Goal: Transaction & Acquisition: Purchase product/service

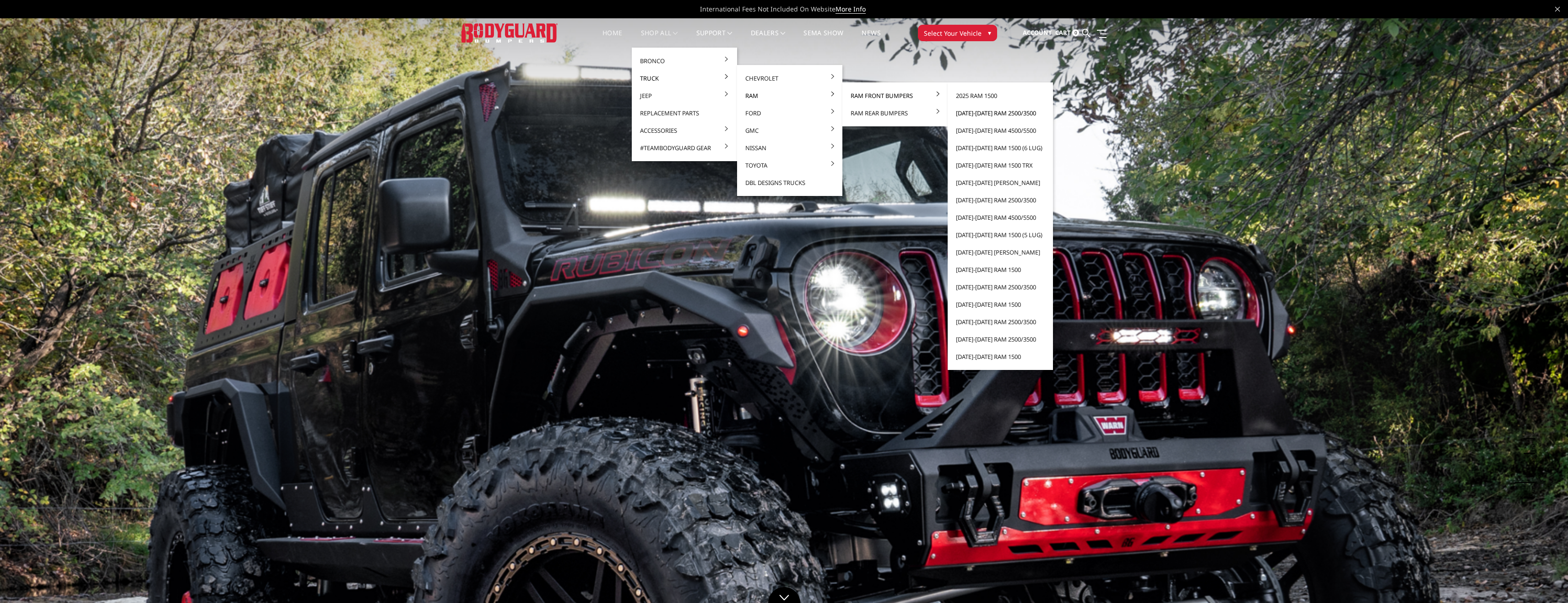
click at [1007, 111] on link "[DATE]-[DATE] Ram 2500/3500" at bounding box center [1000, 113] width 98 height 18
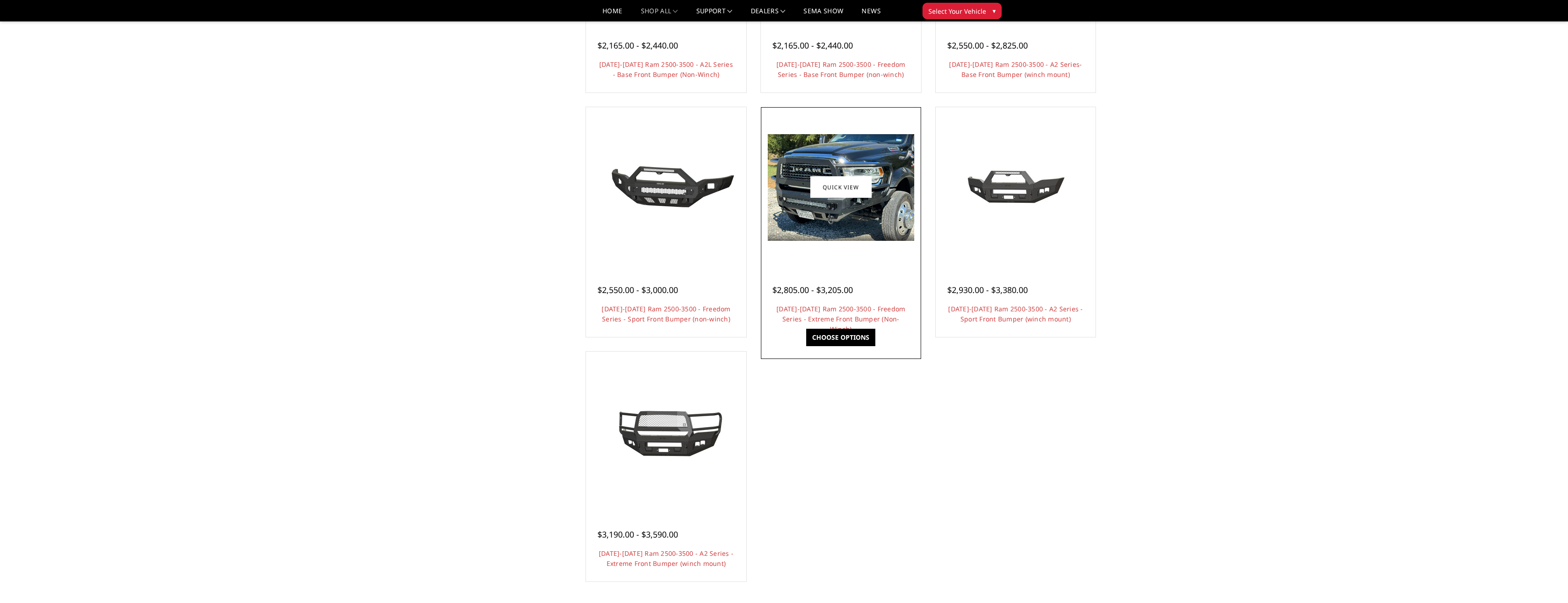
scroll to position [549, 0]
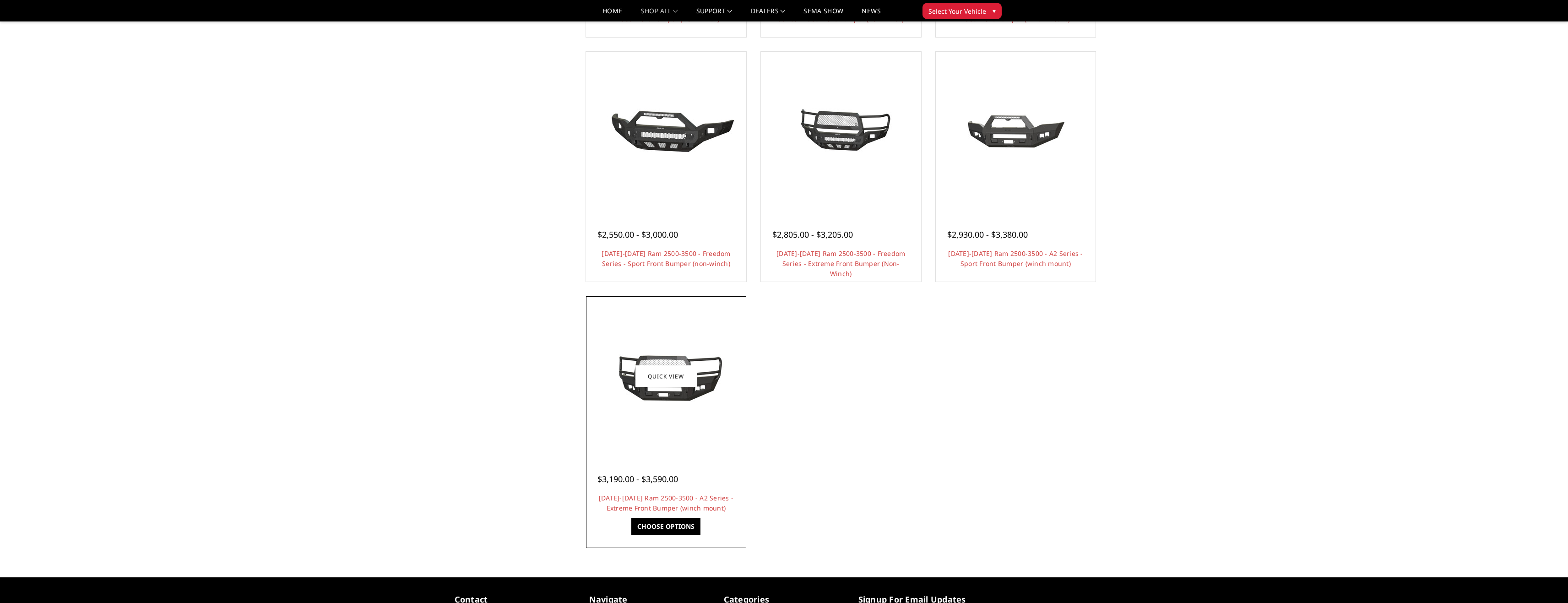
click at [721, 444] on div at bounding box center [666, 376] width 156 height 156
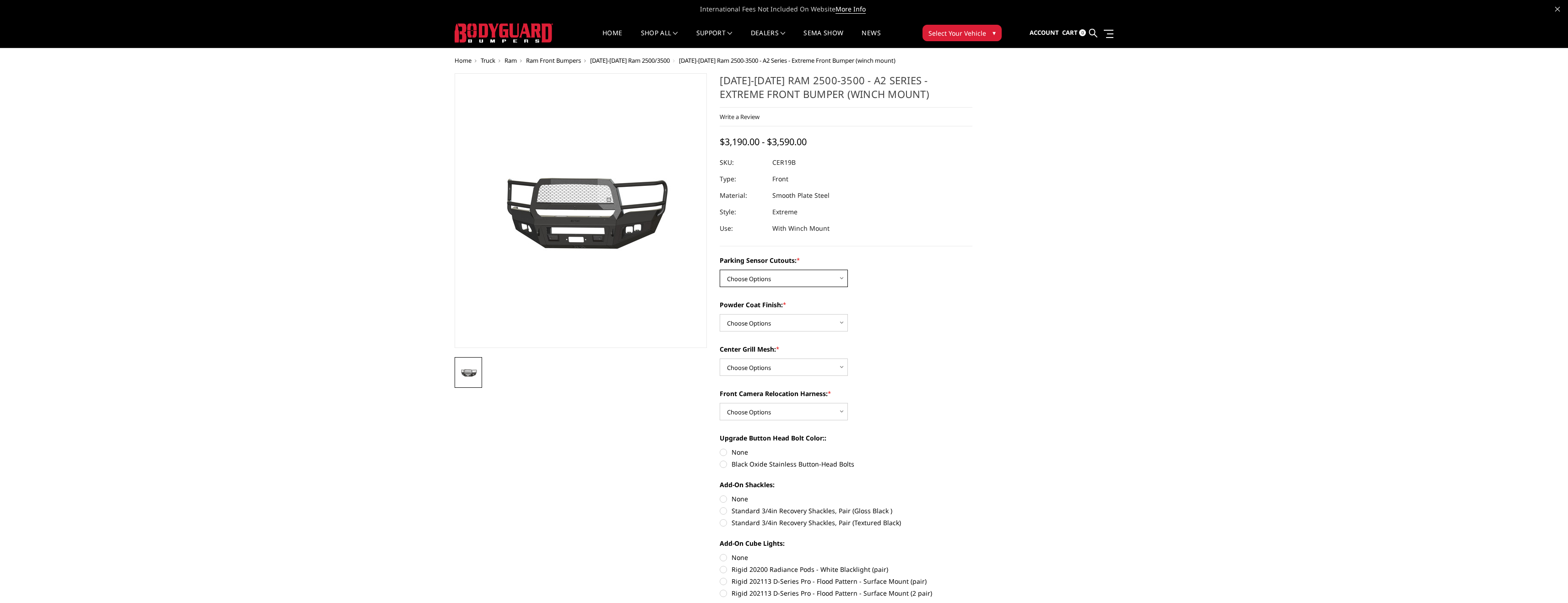
click at [771, 279] on select "Choose Options No - Without Parking Sensor Cutouts Yes - With Parking Sensor Cu…" at bounding box center [783, 278] width 128 height 18
select select "1878"
click at [719, 270] on select "Choose Options No - Without Parking Sensor Cutouts Yes - With Parking Sensor Cu…" at bounding box center [783, 278] width 128 height 18
click at [764, 322] on select "Choose Options Bare Metal Textured Black Powder Coat" at bounding box center [783, 322] width 128 height 18
select select "1881"
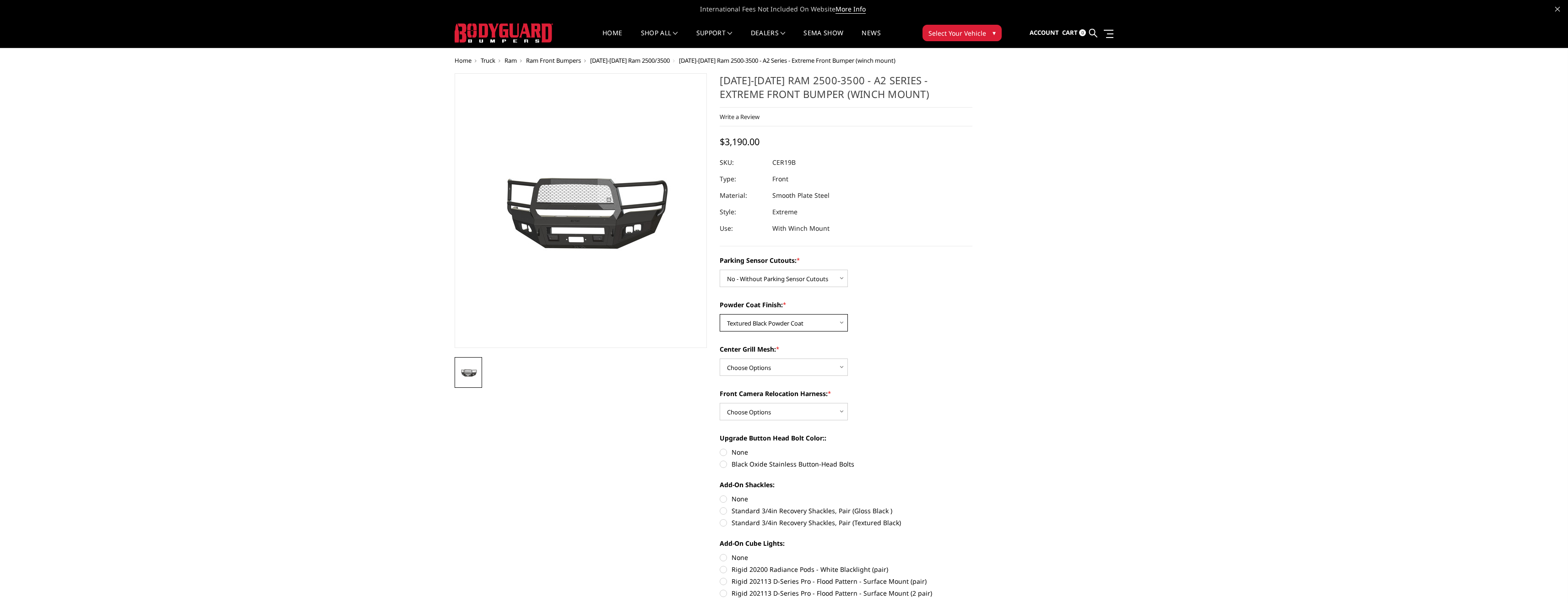
click at [719, 314] on select "Choose Options Bare Metal Textured Black Powder Coat" at bounding box center [783, 322] width 128 height 18
click at [765, 364] on select "Choose Options WITH Center Grill Mesh WITHOUT Center Grill Mesh" at bounding box center [783, 367] width 128 height 18
select select "1883"
click at [719, 358] on select "Choose Options WITH Center Grill Mesh WITHOUT Center Grill Mesh" at bounding box center [783, 367] width 128 height 18
click at [780, 411] on select "Choose Options WITH Front Camera Relocation Harness WITHOUT Front Camera Reloca…" at bounding box center [783, 411] width 128 height 18
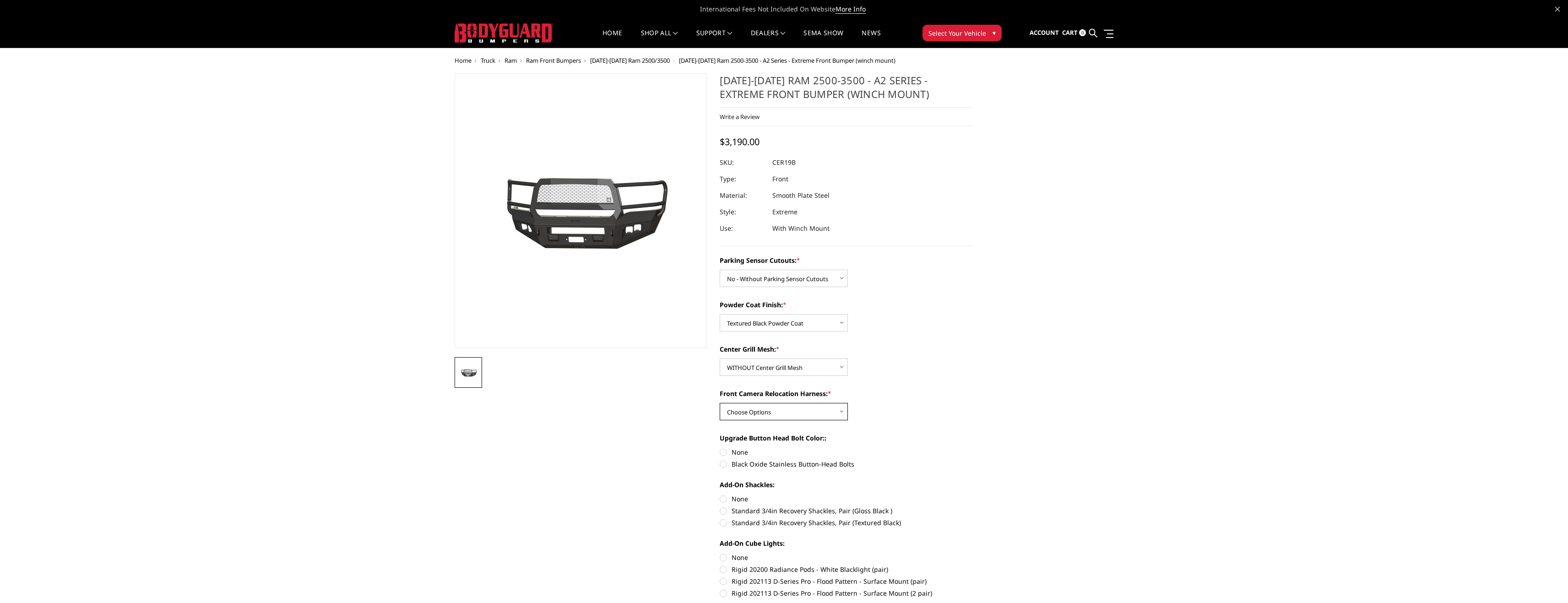
select select "1885"
click at [719, 403] on select "Choose Options WITH Front Camera Relocation Harness WITHOUT Front Camera Reloca…" at bounding box center [783, 411] width 128 height 18
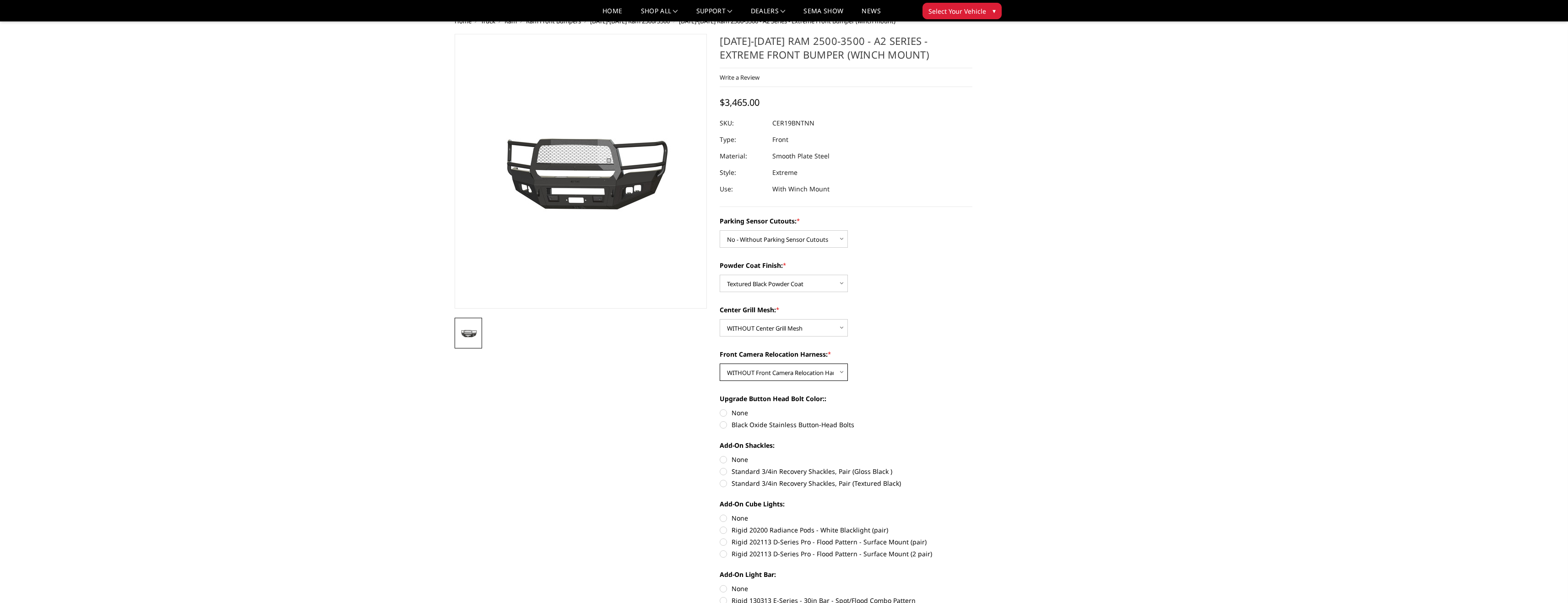
scroll to position [46, 0]
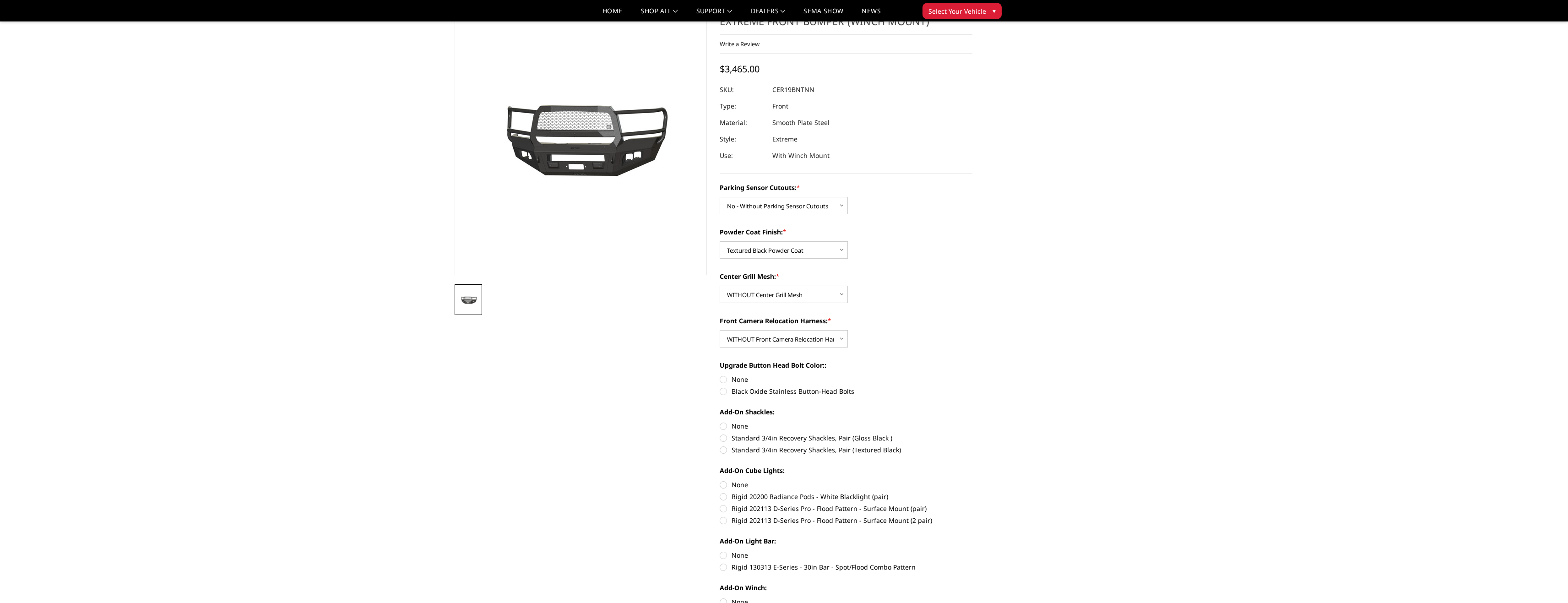
click at [741, 391] on label "Black Oxide Stainless Button-Head Bolts" at bounding box center [845, 391] width 253 height 10
click at [972, 375] on input "Black Oxide Stainless Button-Head Bolts" at bounding box center [972, 374] width 1 height 1
radio input "true"
click at [767, 450] on label "Standard 3/4in Recovery Shackles, Pair (Textured Black)" at bounding box center [845, 450] width 253 height 10
click at [972, 433] on input "Standard 3/4in Recovery Shackles, Pair (Textured Black)" at bounding box center [972, 433] width 1 height 1
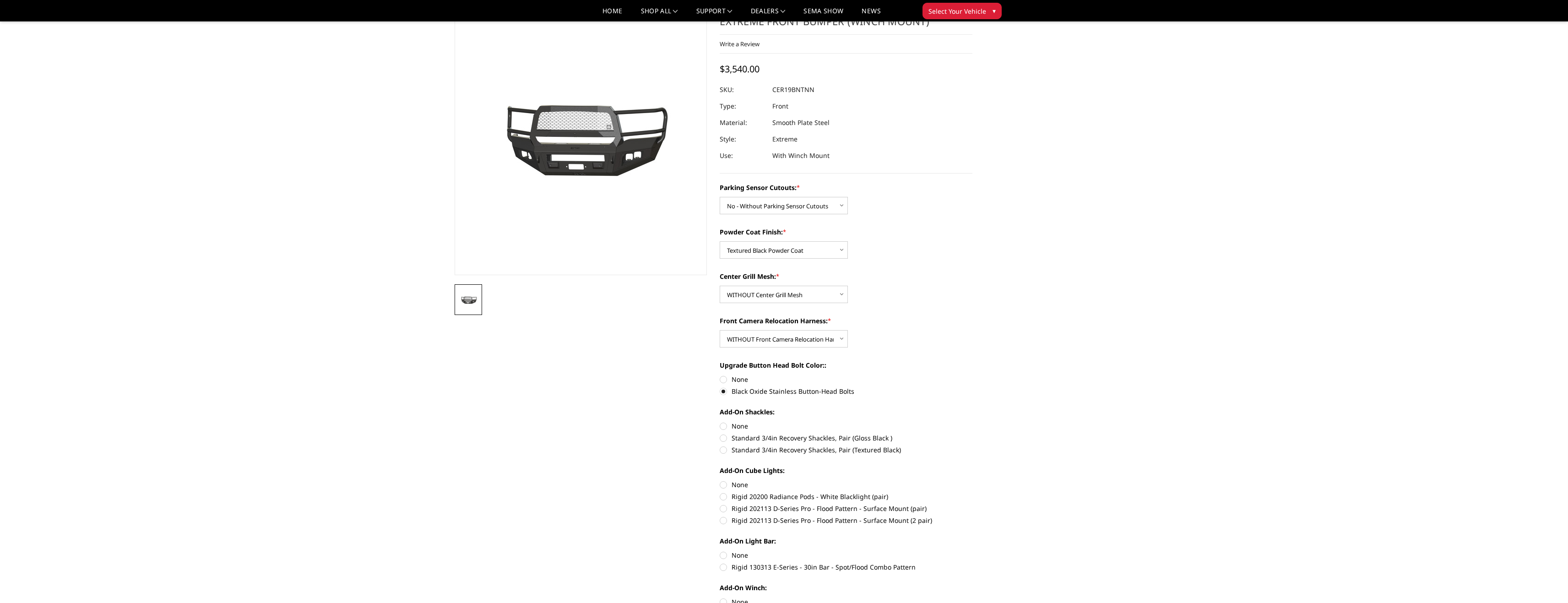
radio input "true"
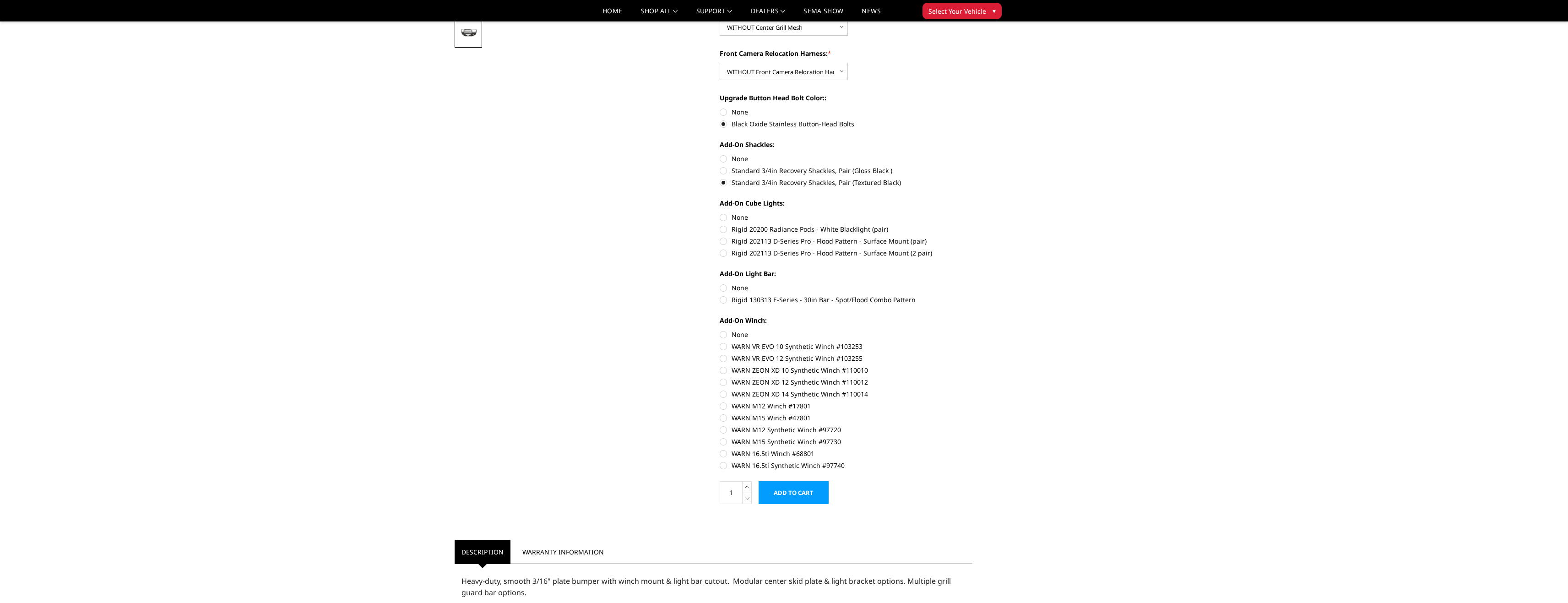
scroll to position [320, 0]
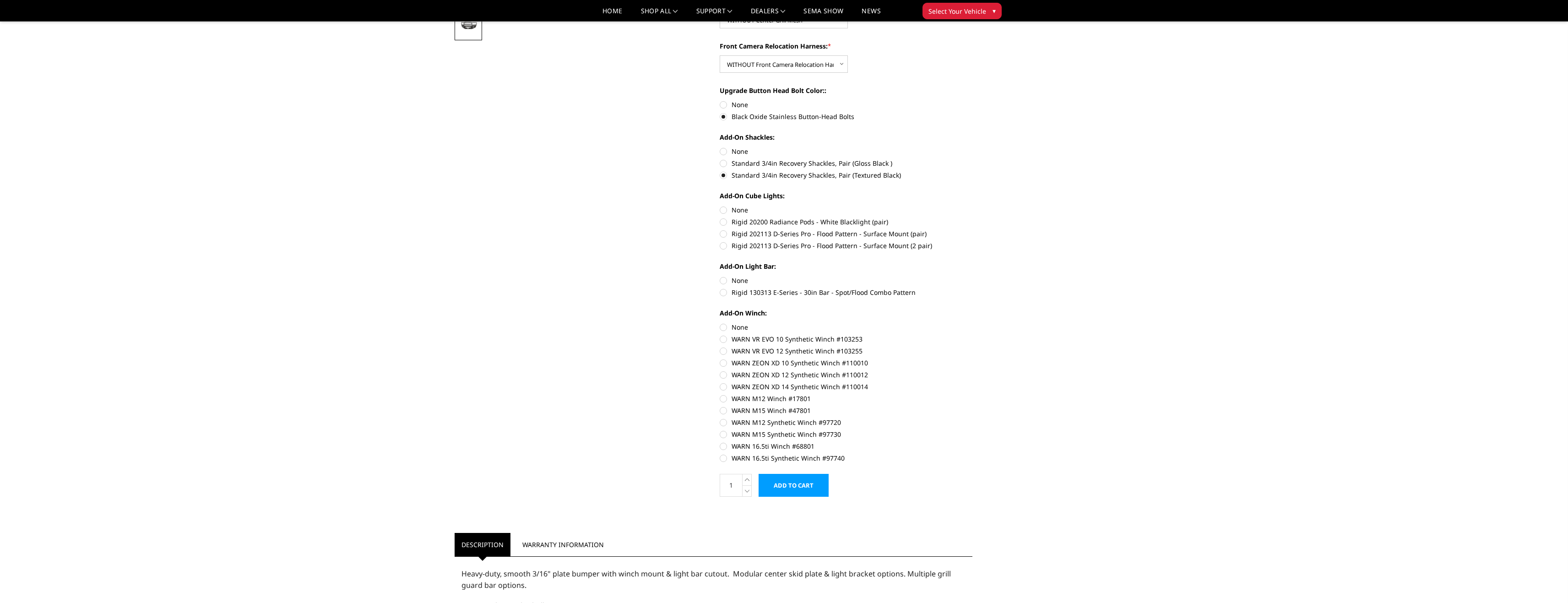
click at [723, 211] on label "None" at bounding box center [845, 210] width 253 height 10
click at [720, 206] on input "None" at bounding box center [719, 205] width 1 height 1
radio input "true"
click at [723, 282] on label "None" at bounding box center [845, 281] width 253 height 10
click at [720, 276] on input "None" at bounding box center [719, 276] width 1 height 1
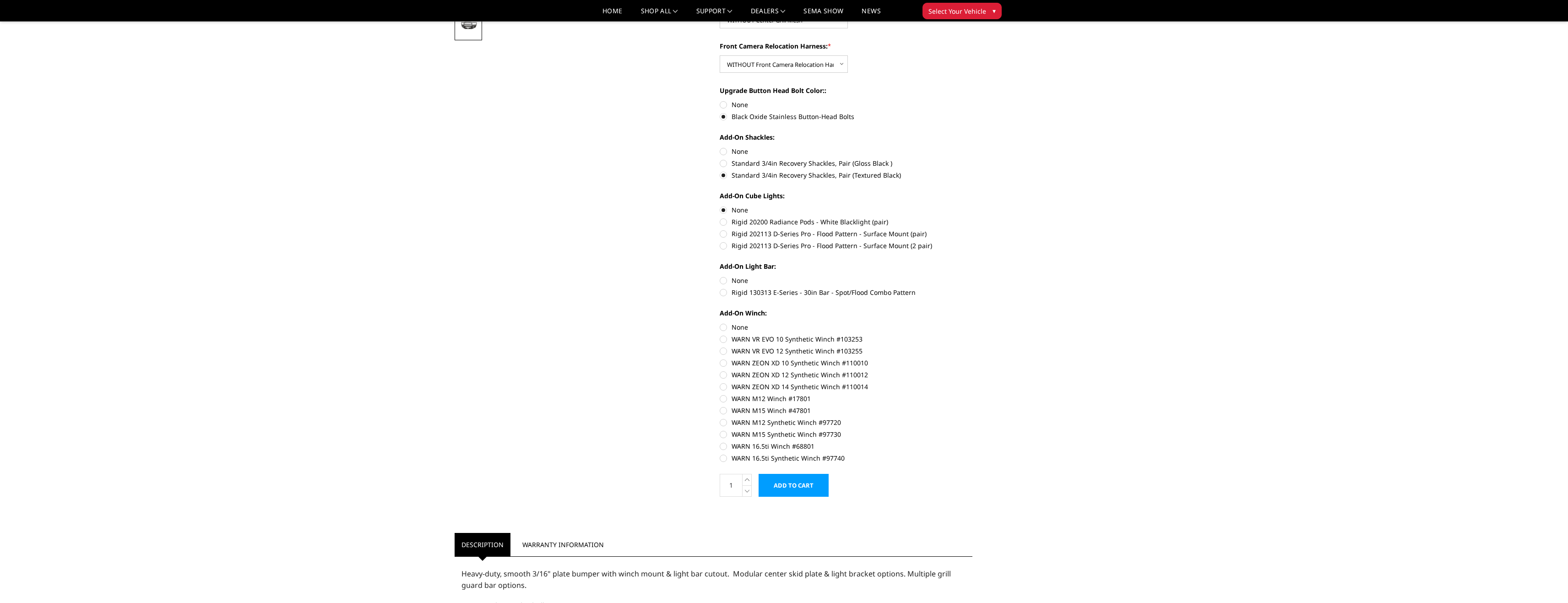
radio input "true"
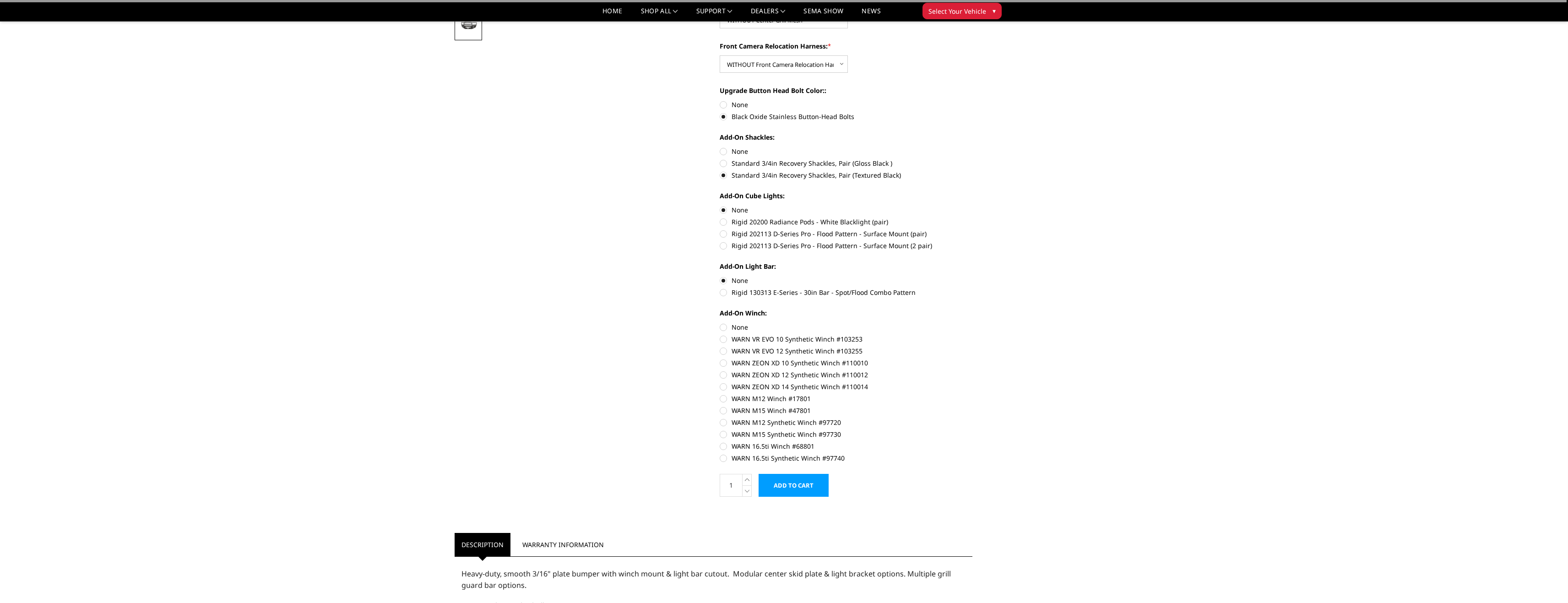
click at [724, 326] on label "None" at bounding box center [845, 327] width 253 height 10
click at [720, 322] on input "None" at bounding box center [719, 322] width 1 height 1
radio input "true"
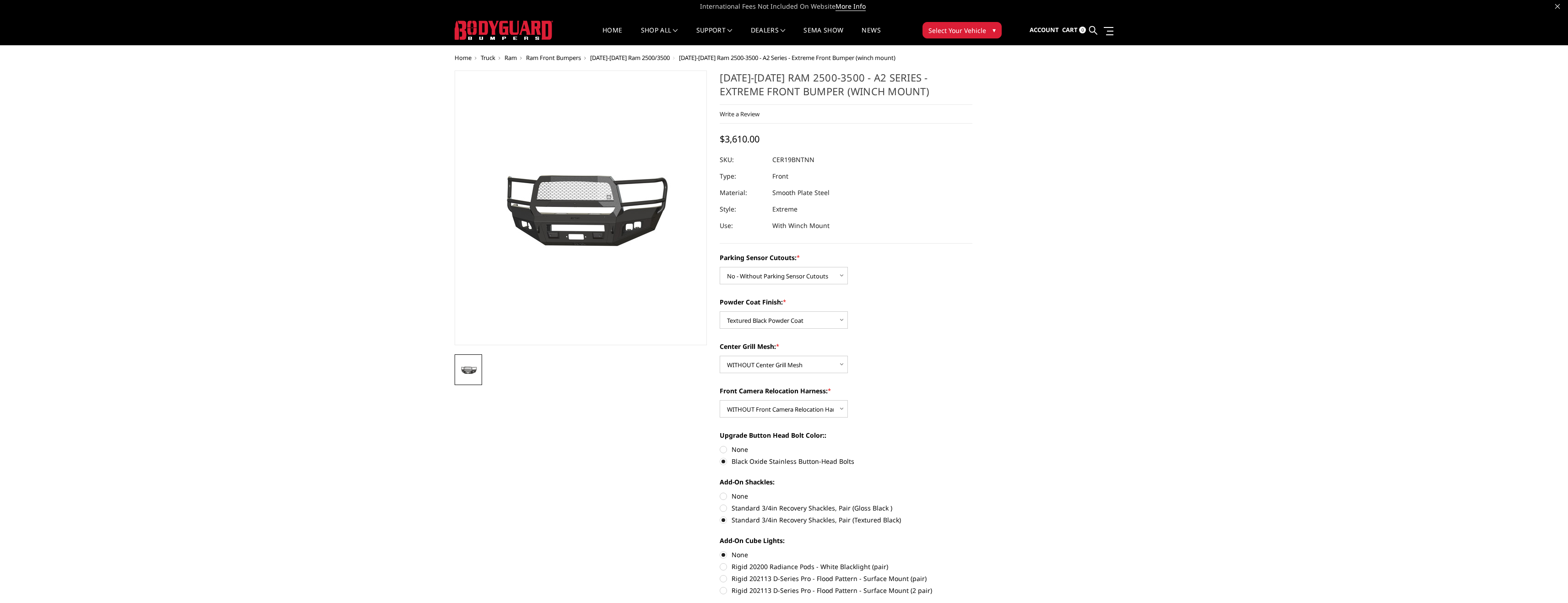
scroll to position [0, 0]
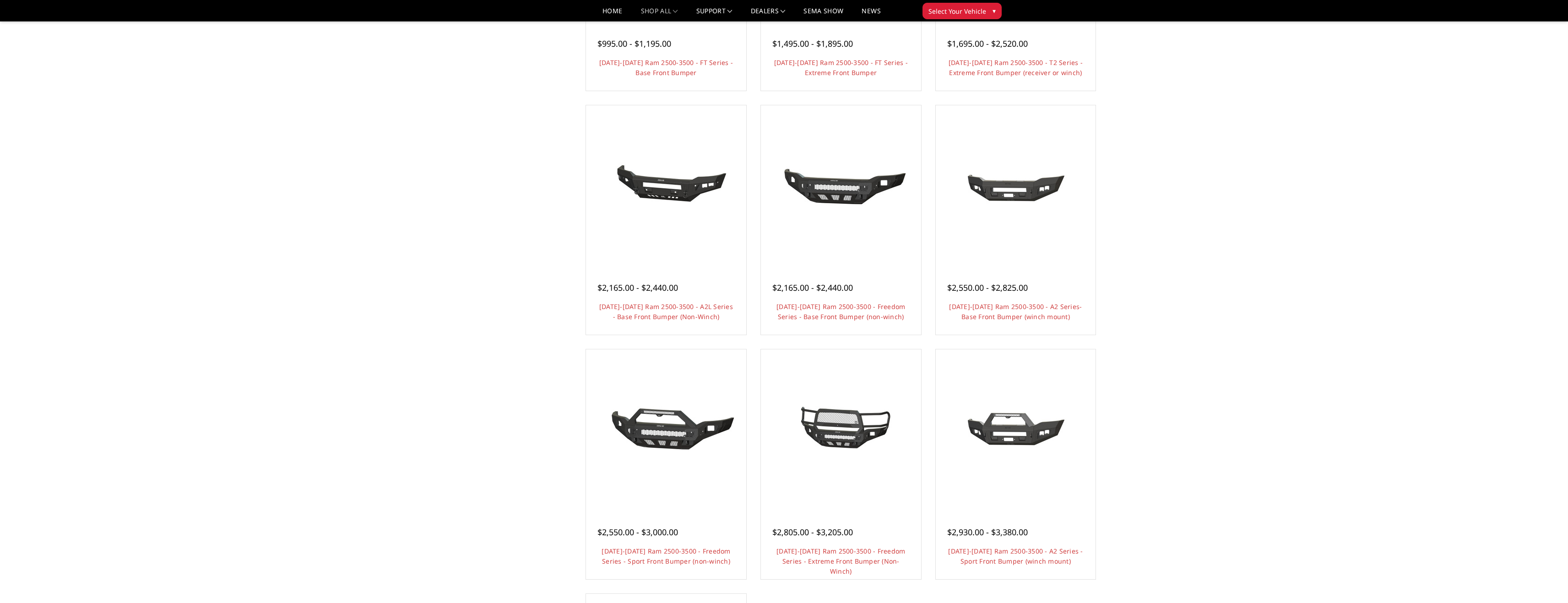
scroll to position [138, 0]
